Goal: Transaction & Acquisition: Book appointment/travel/reservation

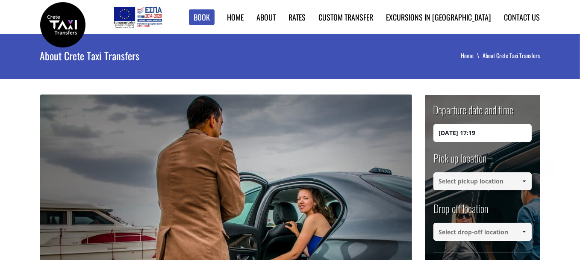
click at [464, 135] on input "[DATE] 17:19" at bounding box center [482, 133] width 98 height 18
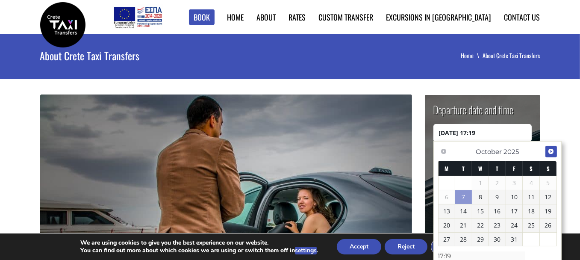
click at [550, 150] on span "Next" at bounding box center [550, 151] width 7 height 7
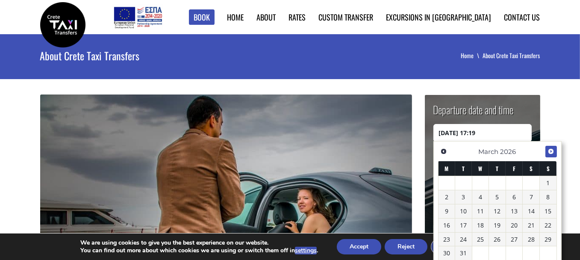
click at [550, 150] on span "Next" at bounding box center [550, 151] width 7 height 7
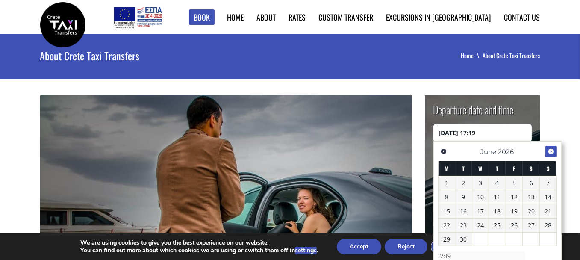
click at [550, 150] on span "Next" at bounding box center [550, 151] width 7 height 7
click at [474, 185] on link "1" at bounding box center [480, 183] width 17 height 14
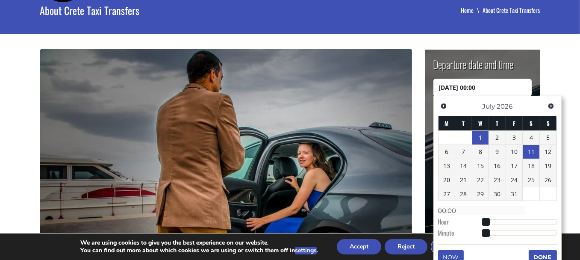
scroll to position [128, 0]
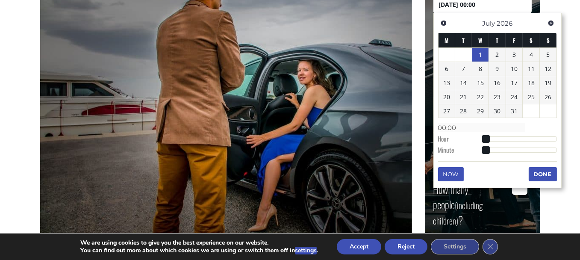
type input "[DATE] 02:00"
type input "02:00"
click at [490, 138] on div at bounding box center [520, 138] width 71 height 5
type input "[DATE] 03:00"
type input "03:00"
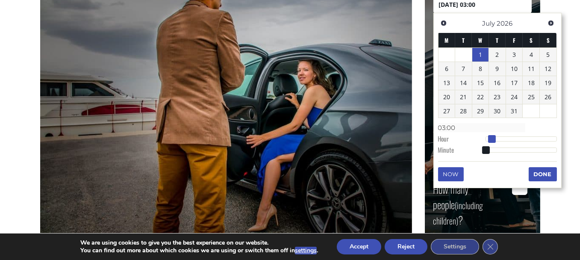
type input "[DATE] 04:00"
type input "04:00"
type input "[DATE] 05:00"
type input "05:00"
type input "[DATE] 06:00"
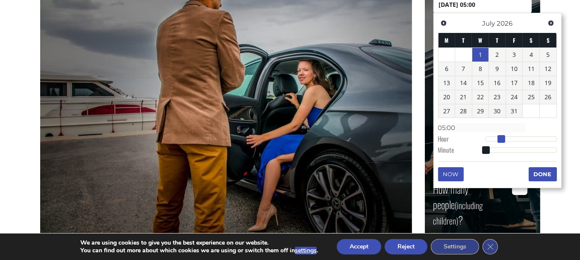
type input "06:00"
type input "[DATE] 07:00"
type input "07:00"
type input "[DATE] 08:00"
type input "08:00"
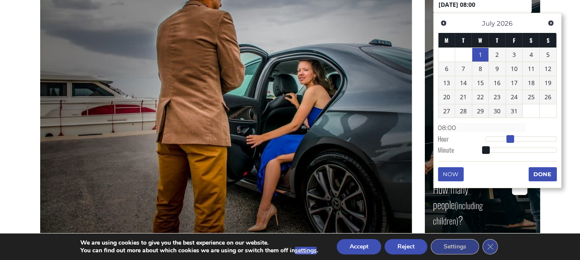
type input "[DATE] 09:00"
type input "09:00"
type input "[DATE] 10:00"
type input "10:00"
type input "[DATE] 11:00"
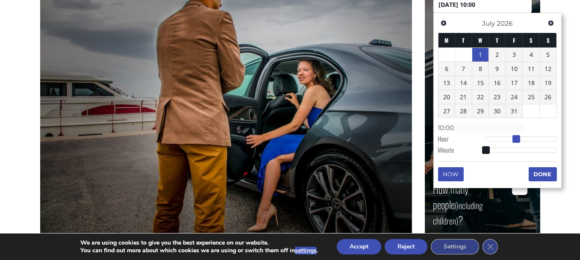
type input "11:00"
drag, startPoint x: 494, startPoint y: 138, endPoint x: 521, endPoint y: 140, distance: 27.4
click at [521, 140] on span at bounding box center [520, 139] width 8 height 8
click at [533, 173] on button "Done" at bounding box center [543, 174] width 28 height 14
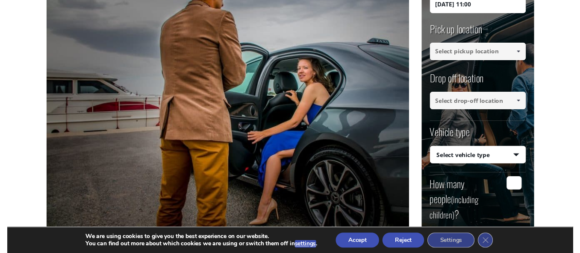
scroll to position [43, 0]
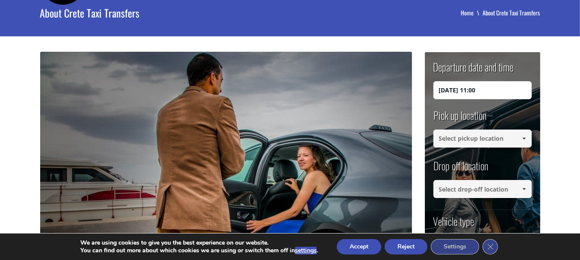
click at [485, 141] on input at bounding box center [482, 138] width 98 height 18
click at [523, 138] on span at bounding box center [523, 138] width 7 height 7
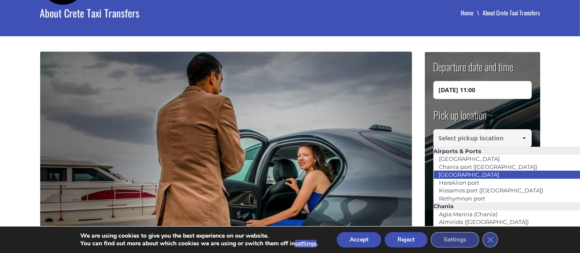
click at [488, 173] on link "[GEOGRAPHIC_DATA]" at bounding box center [469, 175] width 72 height 12
type input "[GEOGRAPHIC_DATA]"
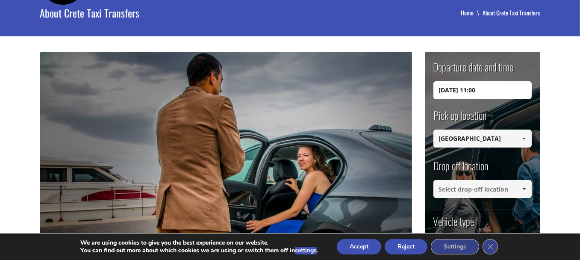
click at [513, 190] on input at bounding box center [482, 189] width 98 height 18
click at [521, 186] on span at bounding box center [523, 188] width 7 height 7
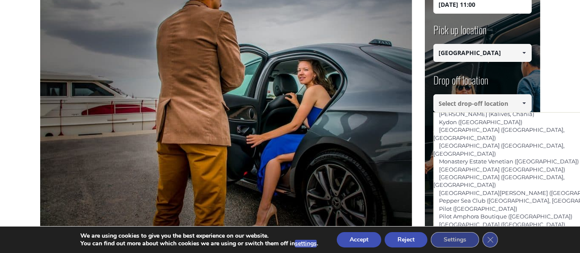
scroll to position [470, 0]
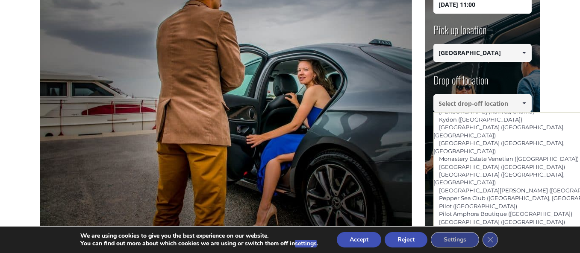
click at [475, 99] on input at bounding box center [482, 103] width 98 height 18
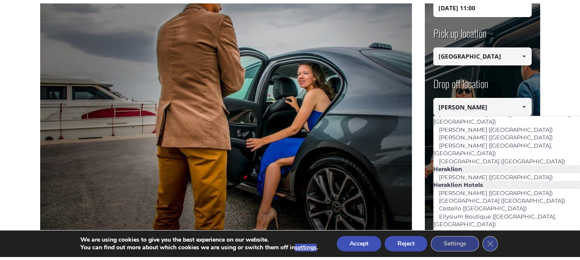
scroll to position [0, 0]
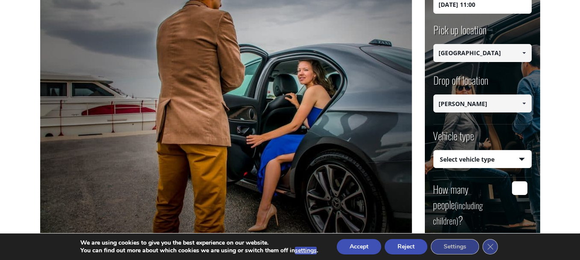
type input "[PERSON_NAME]"
